Goal: Task Accomplishment & Management: Use online tool/utility

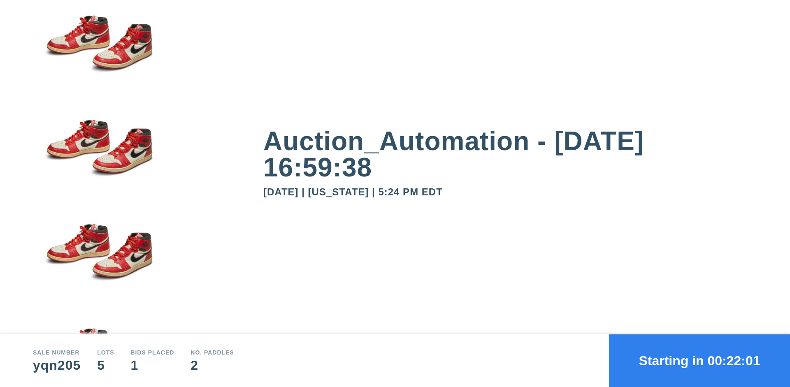
click at [700, 361] on button "Starting in 00:22:01" at bounding box center [699, 361] width 181 height 53
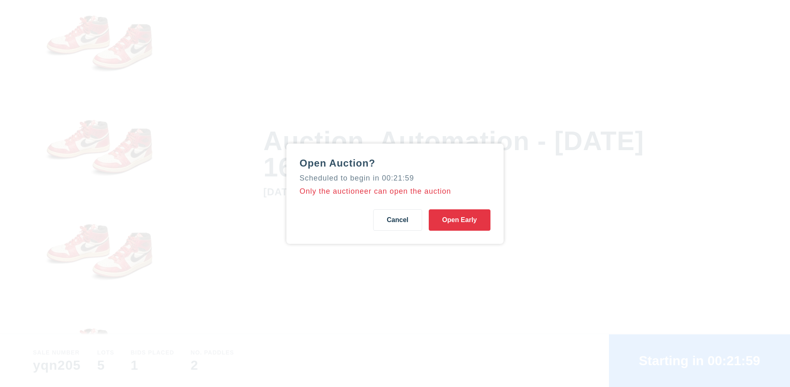
click at [460, 220] on button "Open Early" at bounding box center [460, 219] width 62 height 21
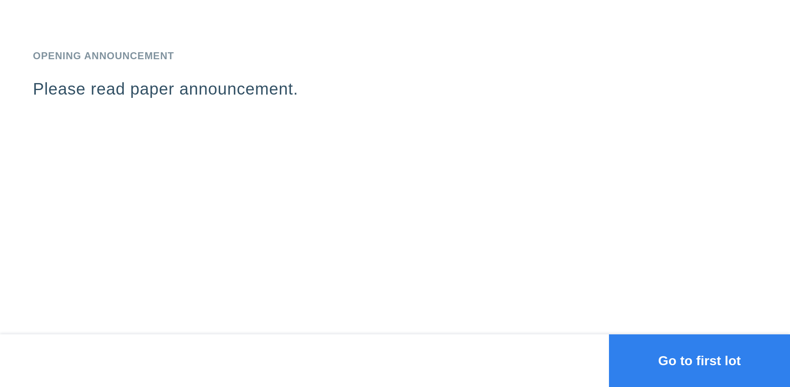
click at [700, 361] on button "Go to first lot" at bounding box center [699, 361] width 181 height 53
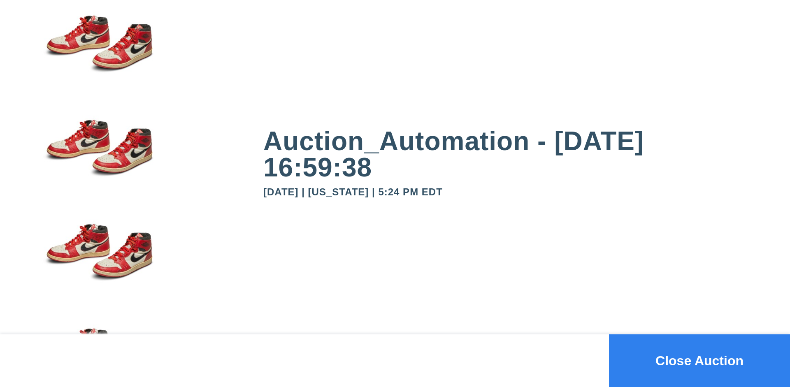
click at [700, 361] on button "Close Auction" at bounding box center [699, 361] width 181 height 53
